Goal: Navigation & Orientation: Find specific page/section

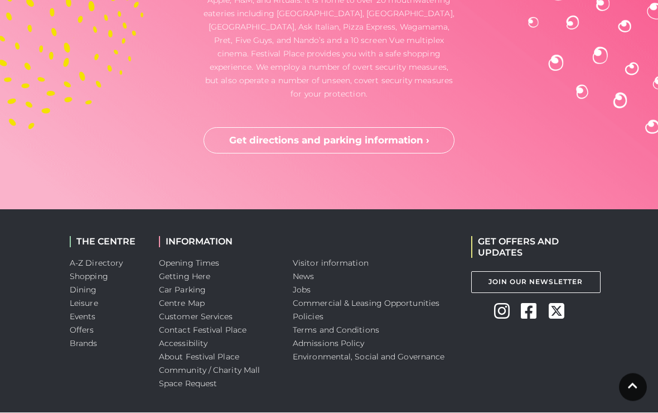
scroll to position [3304, 0]
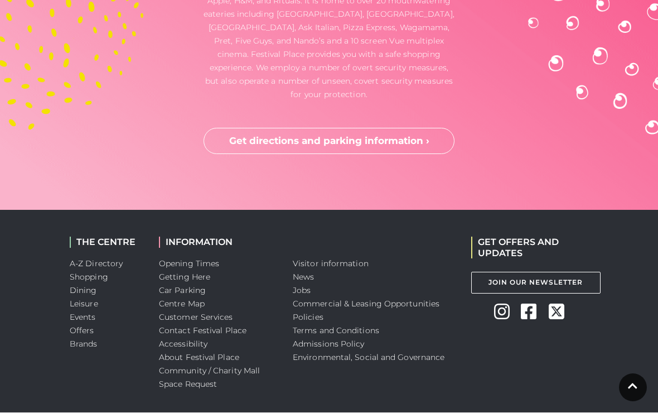
click at [312, 272] on link "News" at bounding box center [303, 277] width 21 height 10
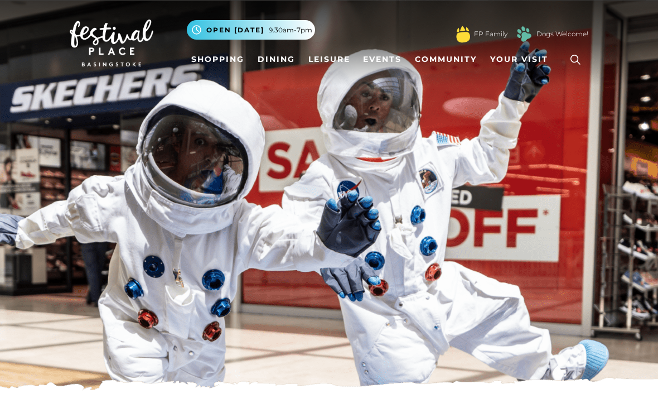
click at [230, 62] on link "Shopping" at bounding box center [218, 59] width 62 height 21
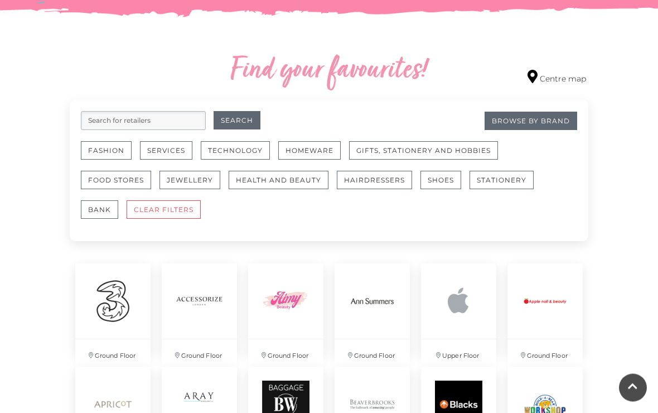
scroll to position [604, 0]
click at [565, 80] on link "Centre map" at bounding box center [557, 77] width 59 height 15
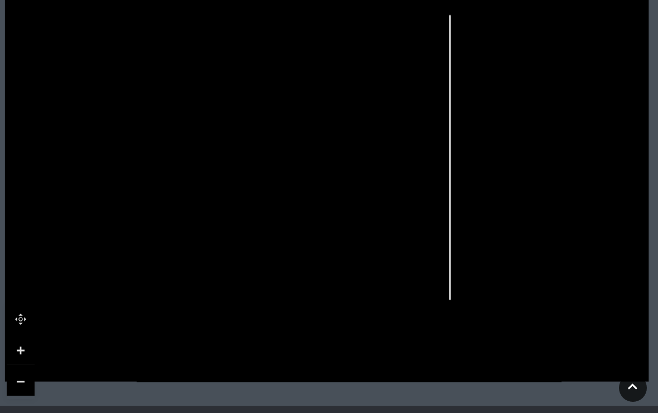
scroll to position [377, 0]
